Goal: Task Accomplishment & Management: Use online tool/utility

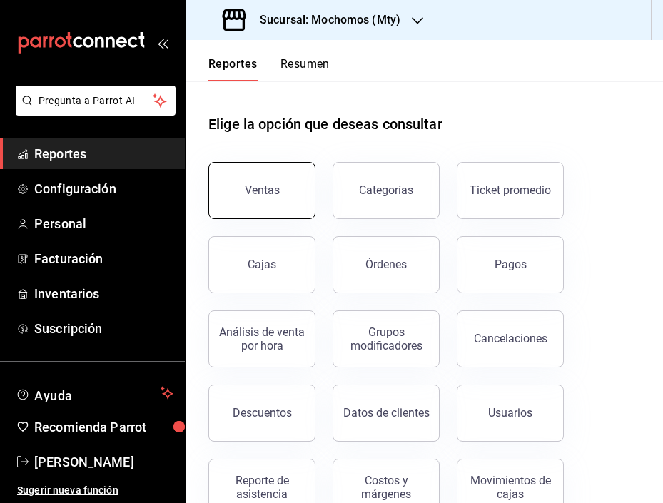
click at [264, 171] on button "Ventas" at bounding box center [261, 190] width 107 height 57
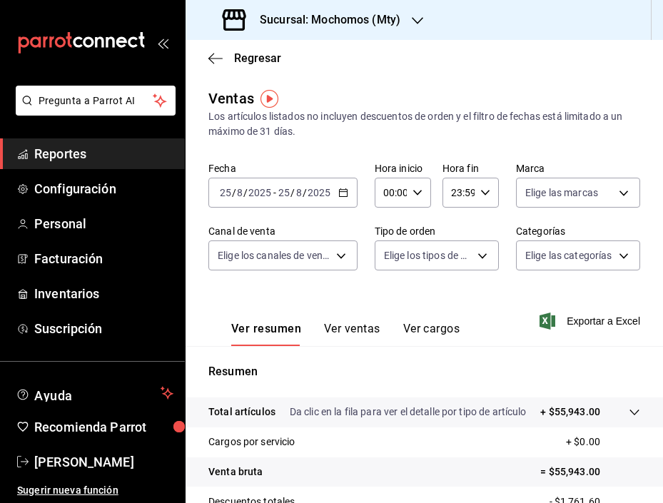
click at [343, 189] on \(Stroke\) "button" at bounding box center [343, 193] width 9 height 8
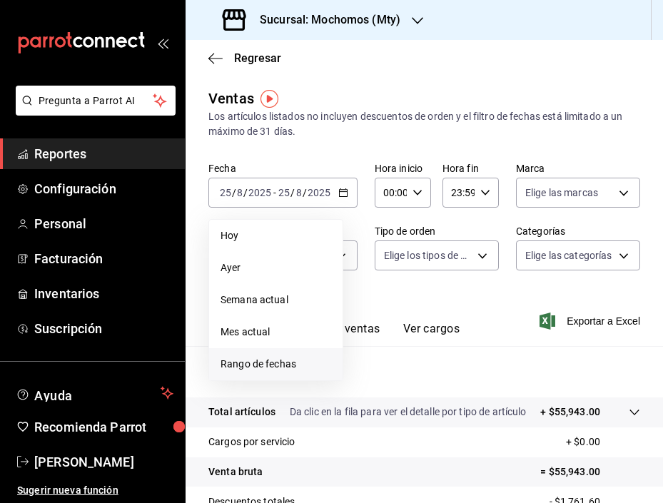
click at [274, 366] on span "Rango de fechas" at bounding box center [275, 364] width 111 height 15
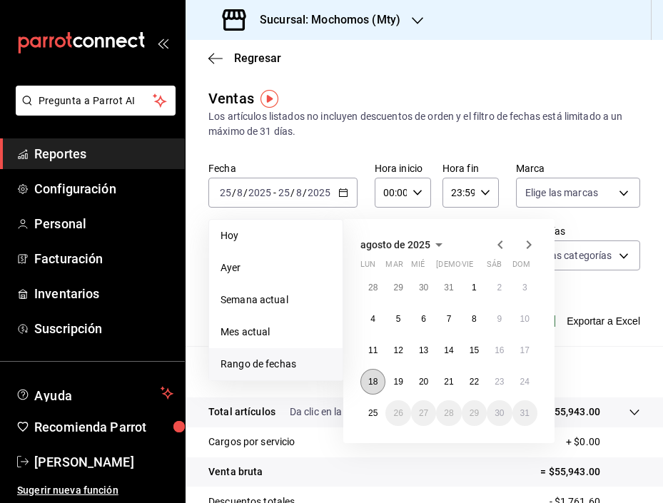
click at [380, 384] on button "18" at bounding box center [372, 382] width 25 height 26
click at [379, 414] on button "25" at bounding box center [372, 413] width 25 height 26
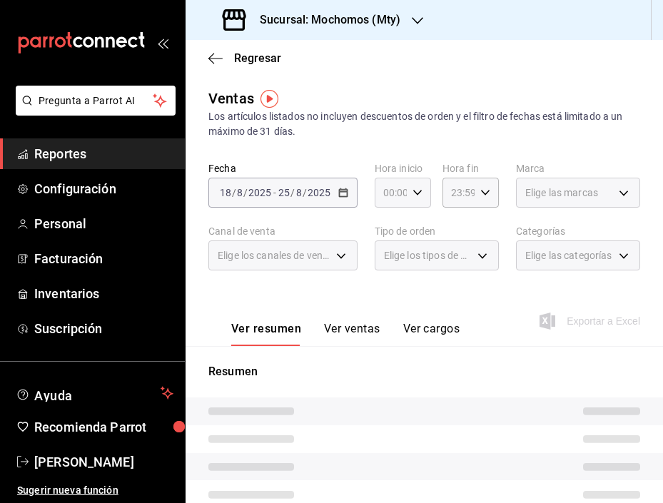
click at [419, 193] on icon "button" at bounding box center [417, 193] width 10 height 10
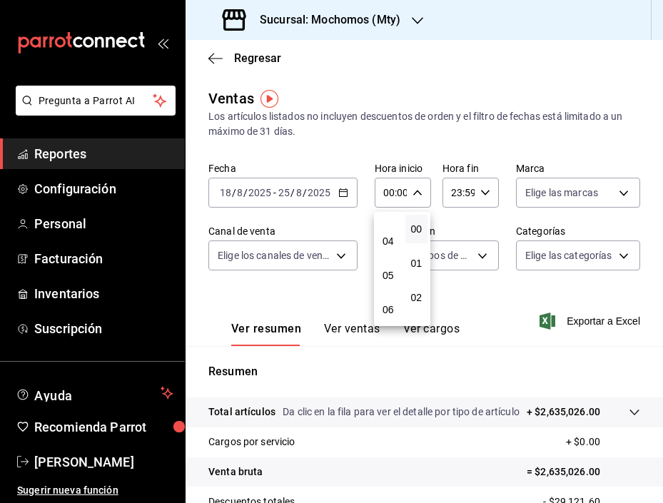
scroll to position [123, 0]
click at [385, 277] on span "05" at bounding box center [388, 276] width 6 height 11
type input "05:00"
click at [450, 189] on div at bounding box center [331, 251] width 663 height 503
click at [450, 195] on icon "button" at bounding box center [485, 193] width 10 height 10
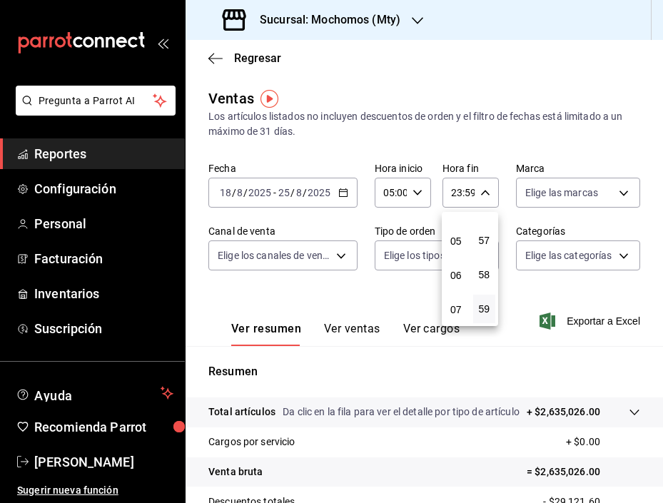
scroll to position [158, 0]
click at [450, 241] on span "05" at bounding box center [456, 242] width 6 height 11
click at [450, 235] on button "00" at bounding box center [484, 229] width 23 height 29
type input "05:00"
click at [450, 285] on div at bounding box center [331, 251] width 663 height 503
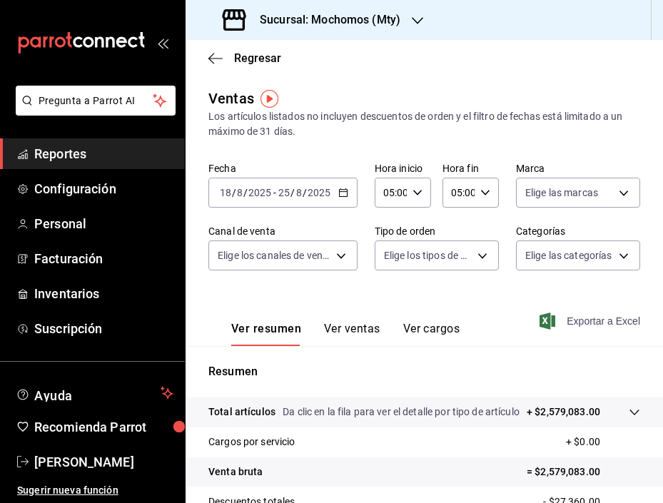
click at [450, 323] on span "Exportar a Excel" at bounding box center [591, 320] width 98 height 17
